Goal: Task Accomplishment & Management: Manage account settings

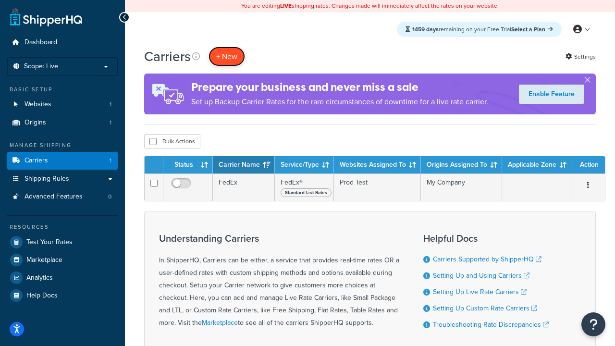
click at [227, 56] on button "+ New" at bounding box center [227, 57] width 37 height 20
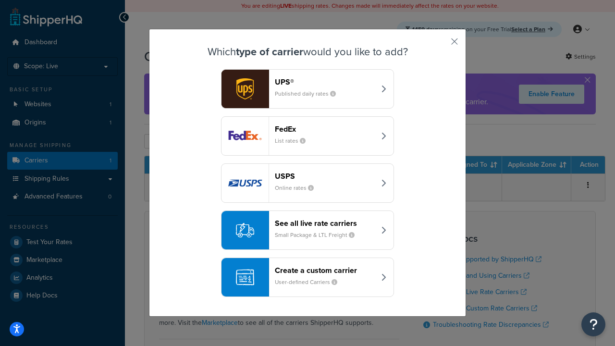
click at [308, 136] on div "FedEx List rates" at bounding box center [325, 136] width 100 height 23
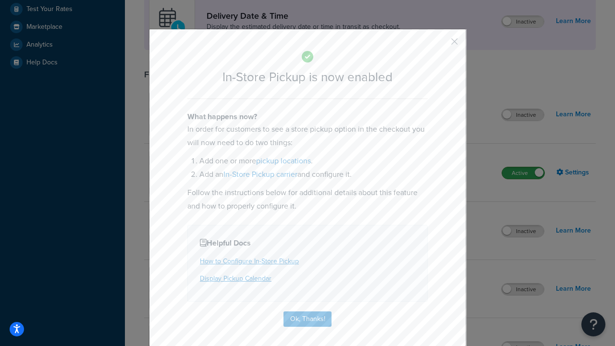
scroll to position [270, 0]
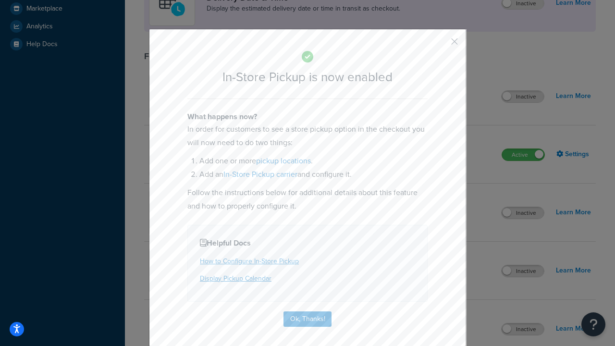
click at [440, 45] on button "button" at bounding box center [440, 45] width 2 height 2
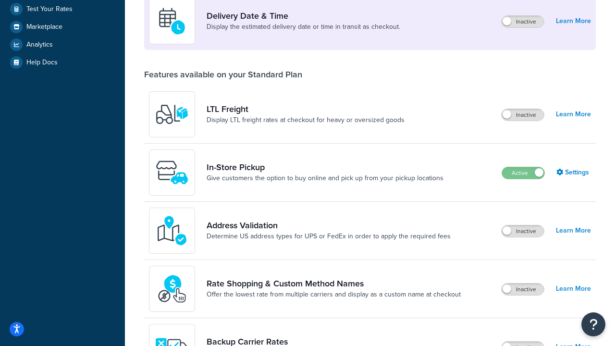
scroll to position [233, 0]
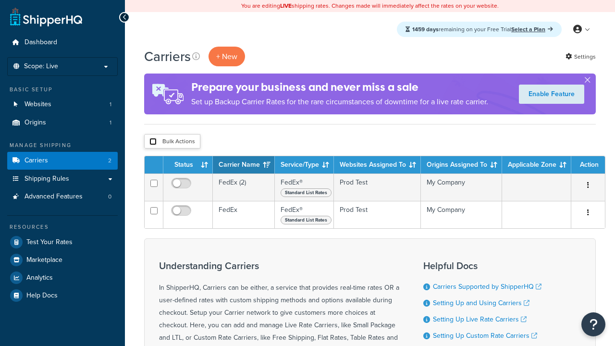
click at [153, 142] on input "checkbox" at bounding box center [153, 141] width 7 height 7
checkbox input "true"
click at [0, 0] on button "Delete" at bounding box center [0, 0] width 0 height 0
